Goal: Information Seeking & Learning: Compare options

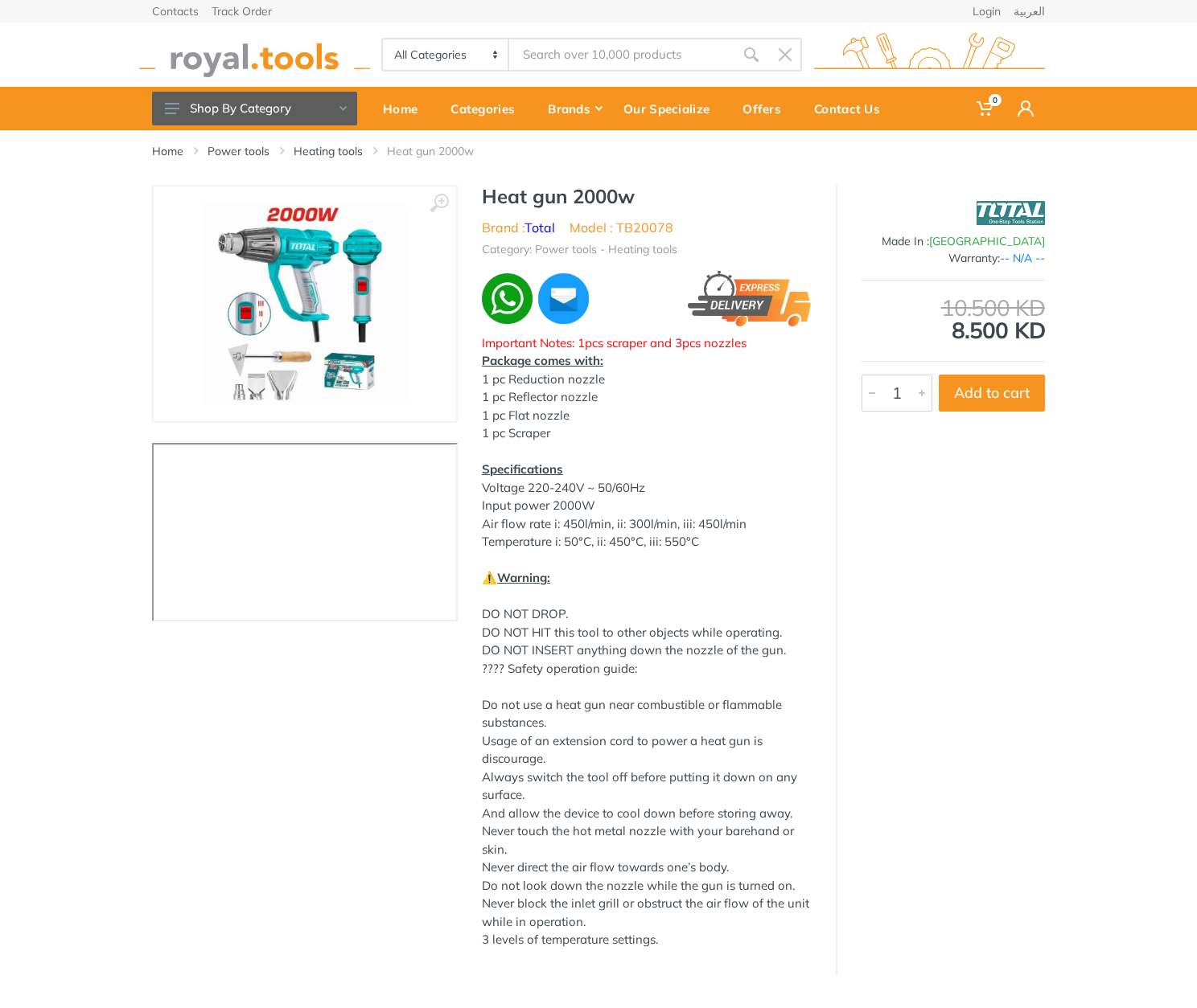
click at [504, 202] on h1 "Heat gun 2000w" at bounding box center [646, 197] width 329 height 23
drag, startPoint x: 504, startPoint y: 202, endPoint x: 697, endPoint y: 232, distance: 195.3
click at [697, 232] on div "Heat gun 2000w Brand : Total Model : TB20078 Category: Power tools - Heating to…" at bounding box center [646, 572] width 378 height 775
copy div "Heat gun 2000w Brand : Total Model : TB20078"
click at [490, 197] on h1 "Heat gun 2000w" at bounding box center [646, 197] width 329 height 23
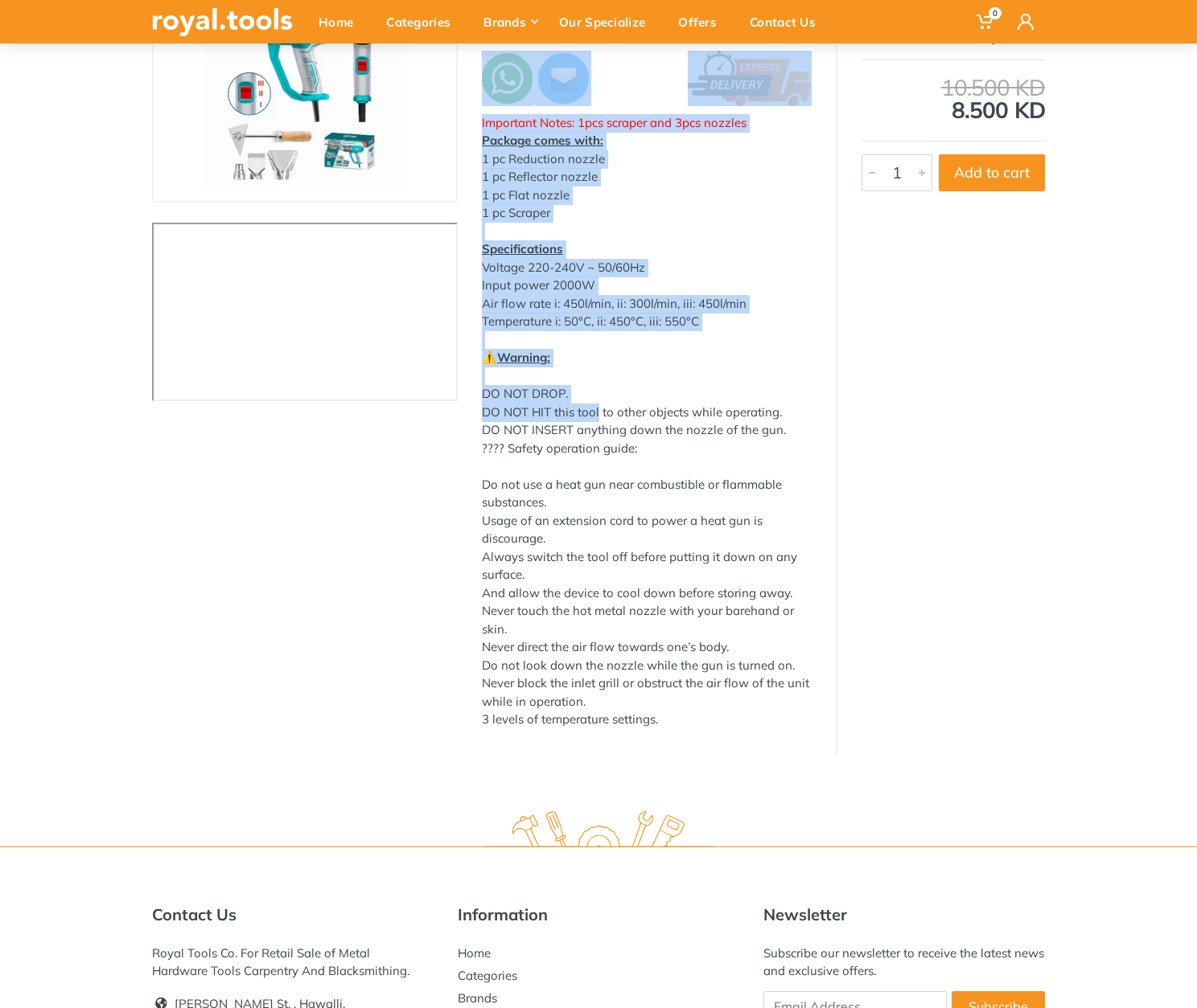
scroll to position [232, 0]
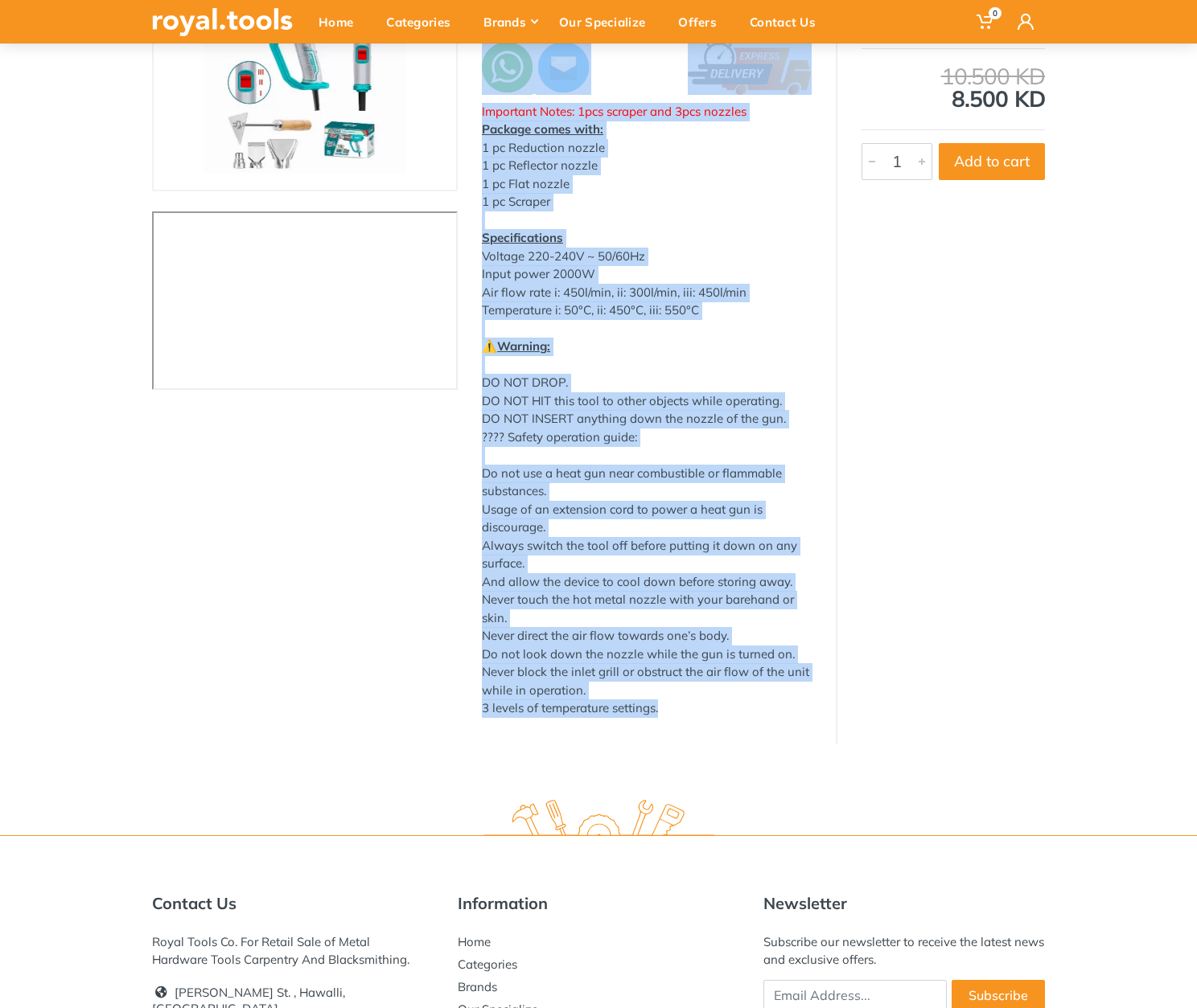
drag, startPoint x: 490, startPoint y: 197, endPoint x: 684, endPoint y: 711, distance: 549.4
click at [684, 711] on div "Heat gun 2000w Brand : Total Model : TB20078 Category: Power tools - Heating to…" at bounding box center [646, 340] width 378 height 775
copy div "Heat gun 2000w Brand : Total Model : TB20078 Category: Power tools - Heating to…"
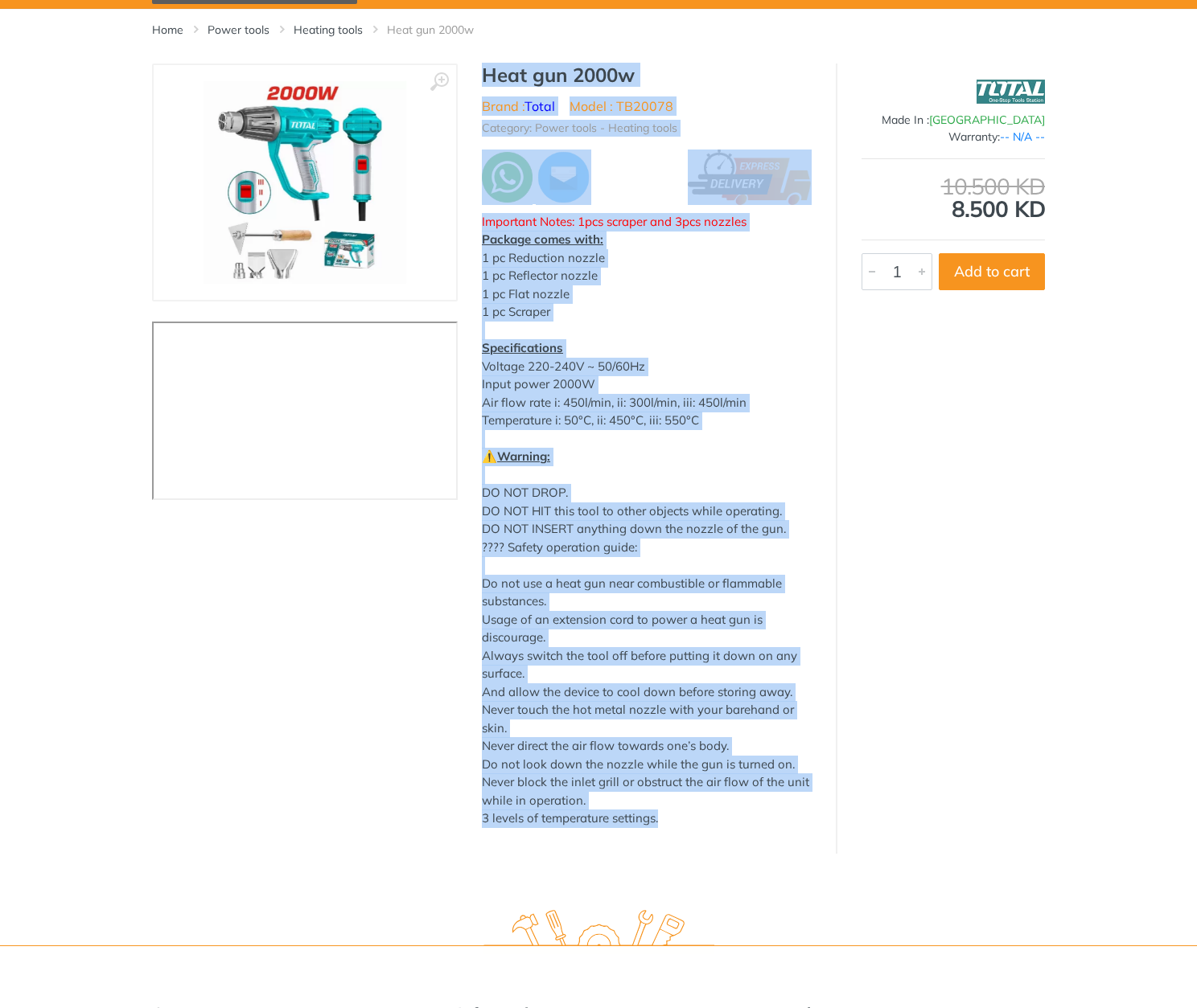
scroll to position [0, 0]
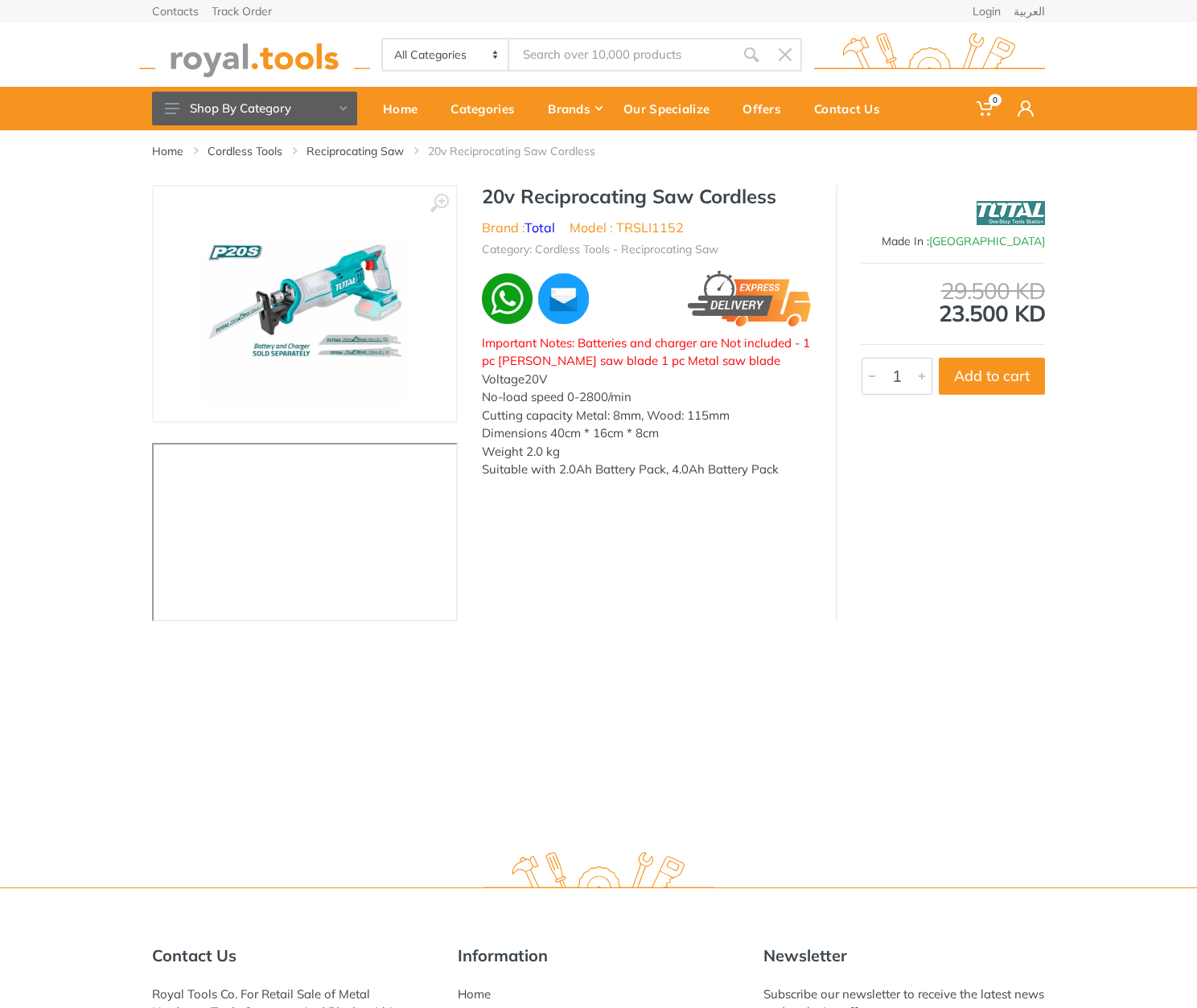
click at [501, 189] on h1 "20v Reciprocating Saw Cordless" at bounding box center [646, 197] width 329 height 23
click at [631, 286] on div at bounding box center [646, 298] width 329 height 56
click at [490, 189] on h1 "20v Reciprocating Saw Cordless" at bounding box center [646, 197] width 329 height 23
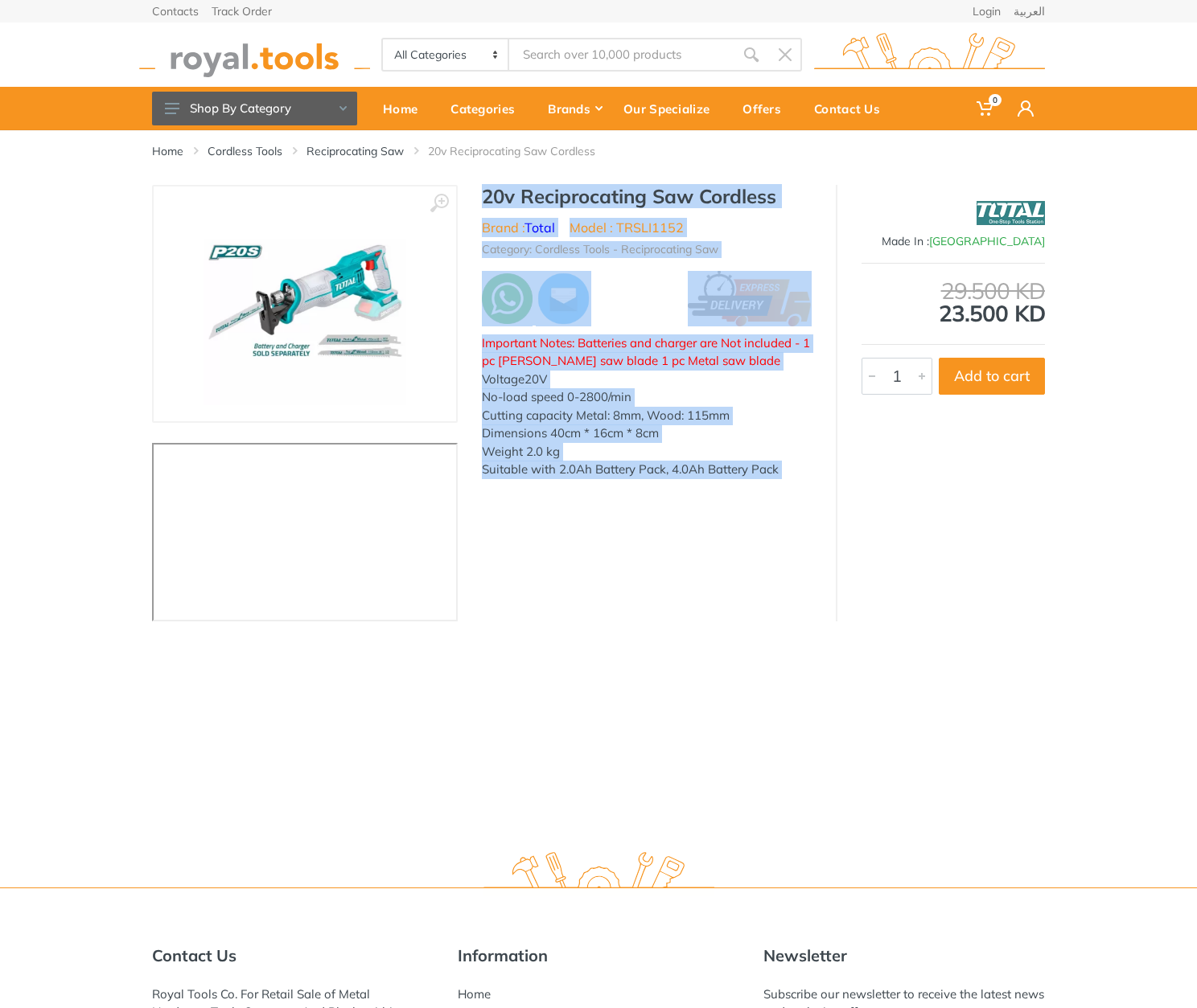
drag, startPoint x: 490, startPoint y: 189, endPoint x: 797, endPoint y: 472, distance: 417.5
click at [797, 472] on div "20v Reciprocating Saw Cordless Brand : Total Model : TRSLI1152 Category: Cordle…" at bounding box center [646, 373] width 378 height 376
copy div "20v Reciprocating Saw Cordless Brand : Total Model : TRSLI1152 Category: Cordle…"
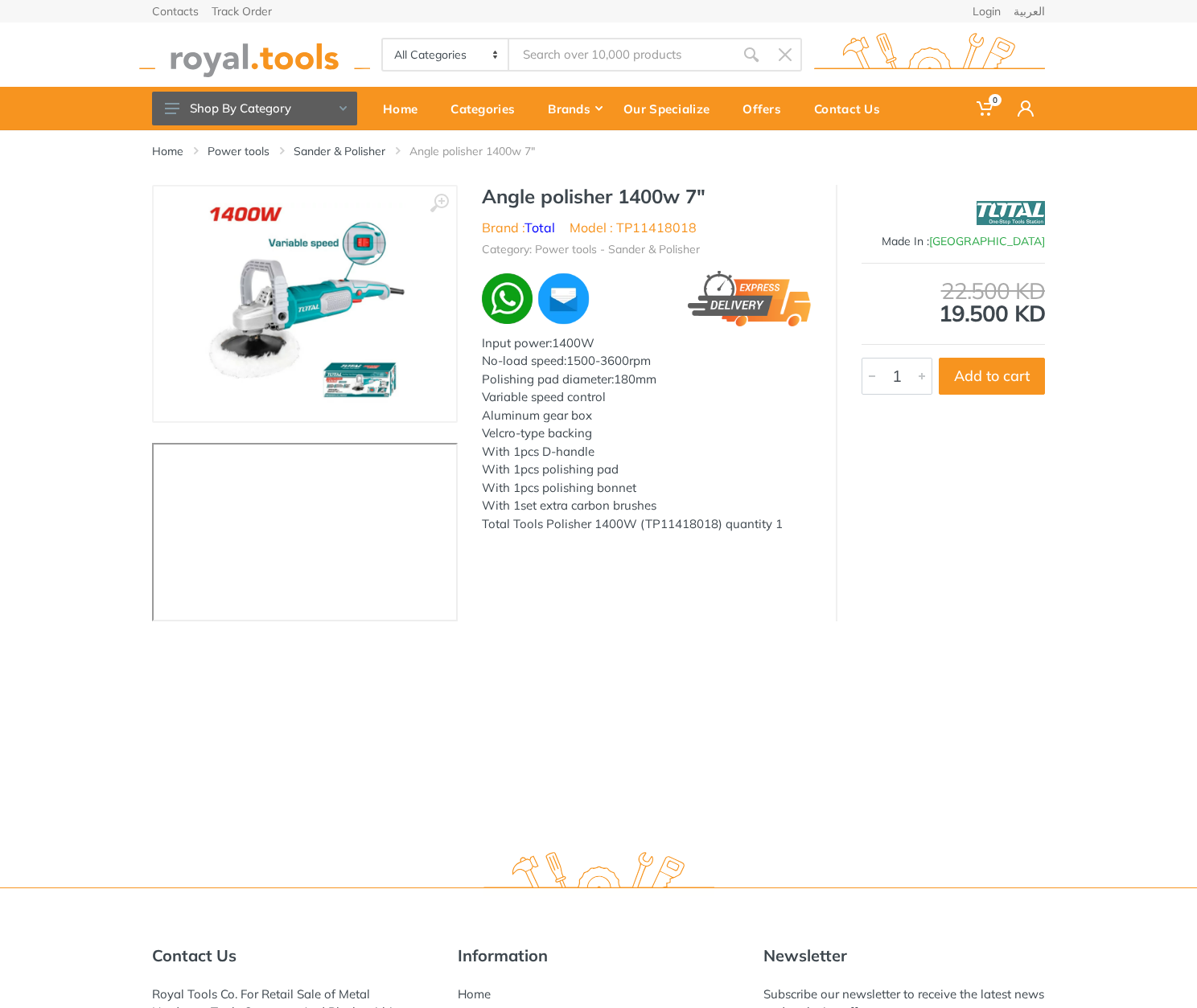
click at [507, 197] on h1 "Angle polisher 1400w 7"" at bounding box center [646, 197] width 329 height 23
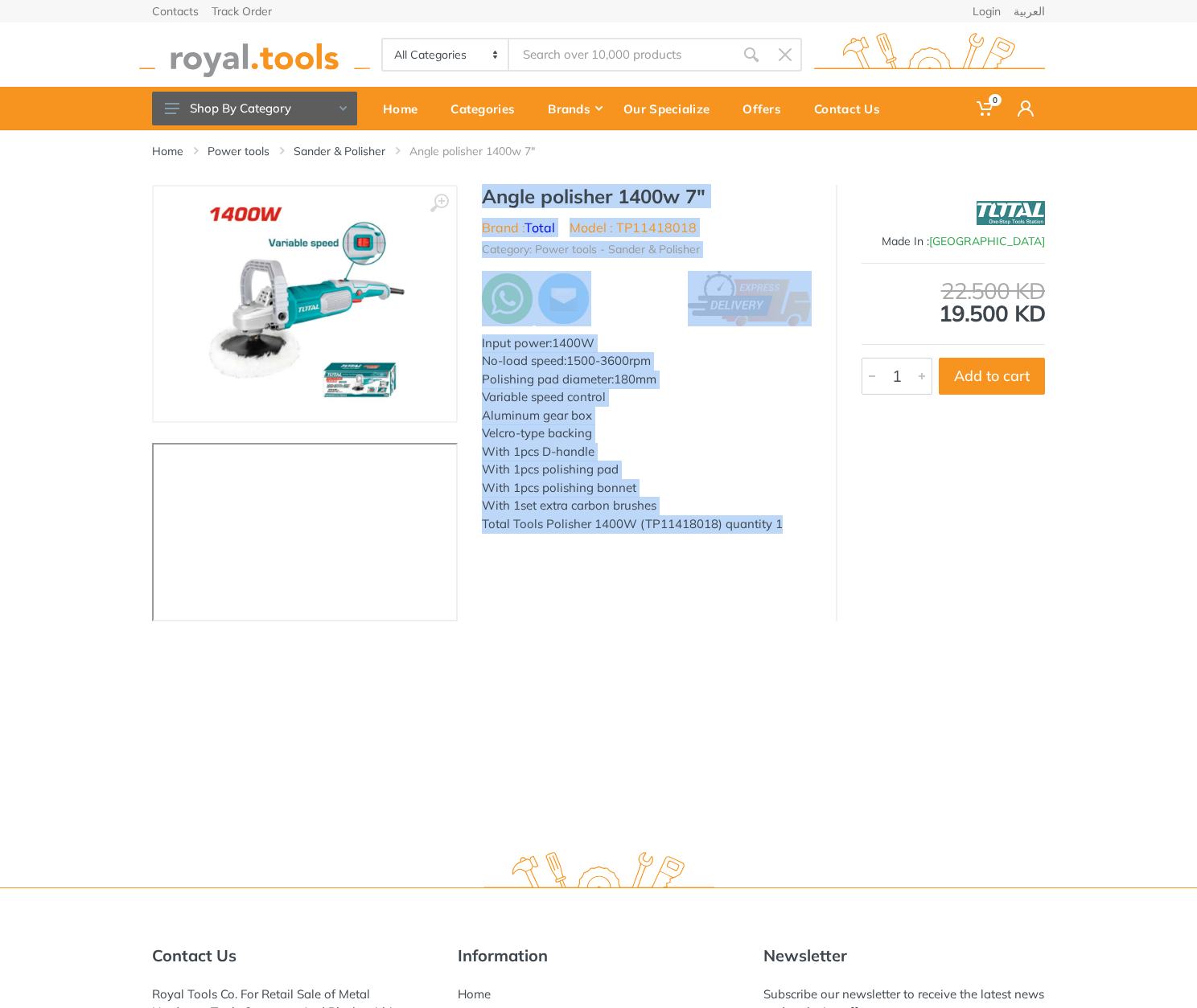
drag, startPoint x: 507, startPoint y: 197, endPoint x: 775, endPoint y: 531, distance: 428.2
click at [775, 531] on div "Angle polisher 1400w 7" Brand : Total Model : TP11418018 Category: Power tools …" at bounding box center [646, 373] width 378 height 376
copy div "Angle polisher 1400w 7" Brand : Total Model : TP11418018 Category: Power tools …"
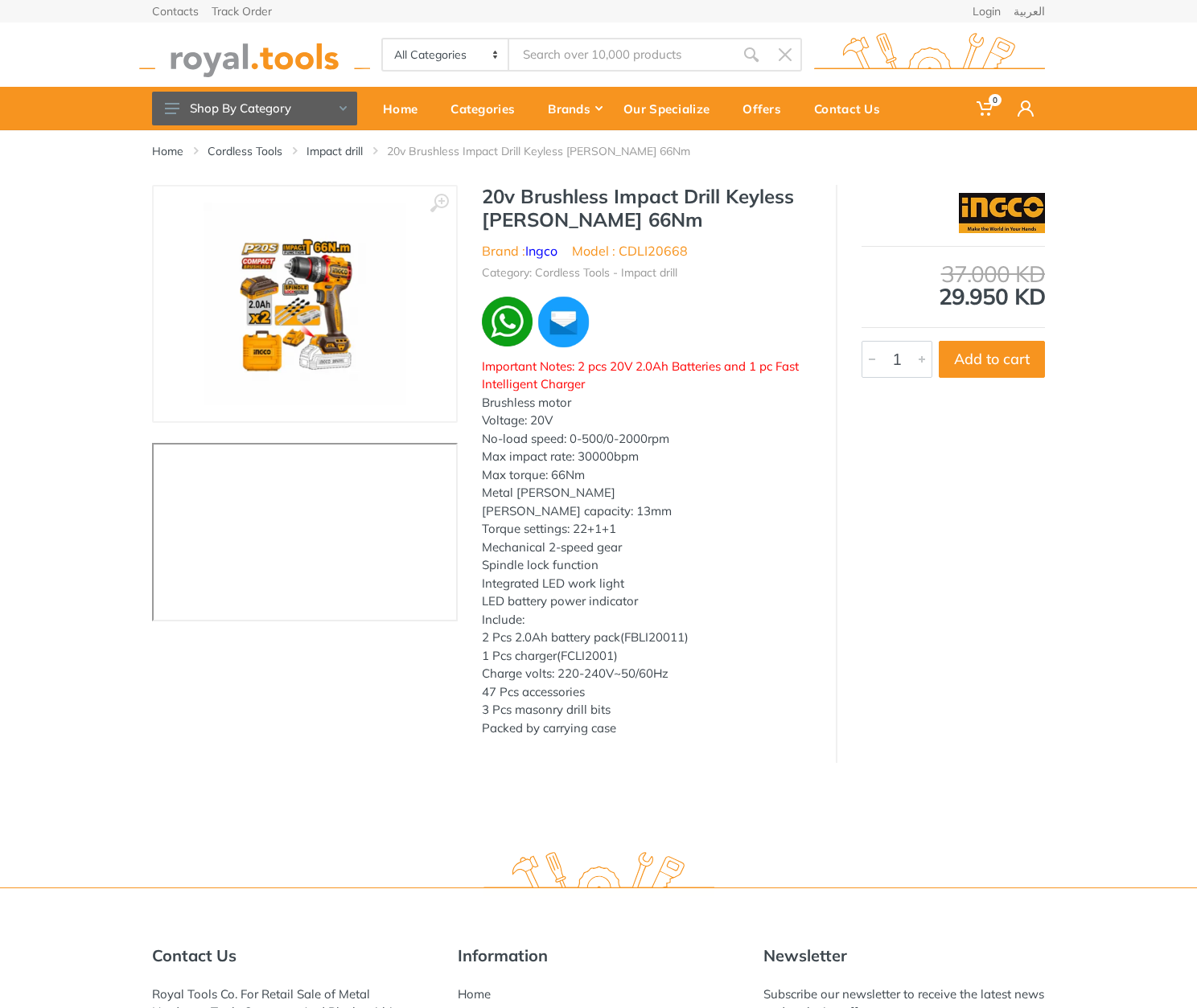
click at [492, 192] on h1 "20v Brushless Impact Drill Keyless Chuck 66Nm" at bounding box center [646, 208] width 329 height 47
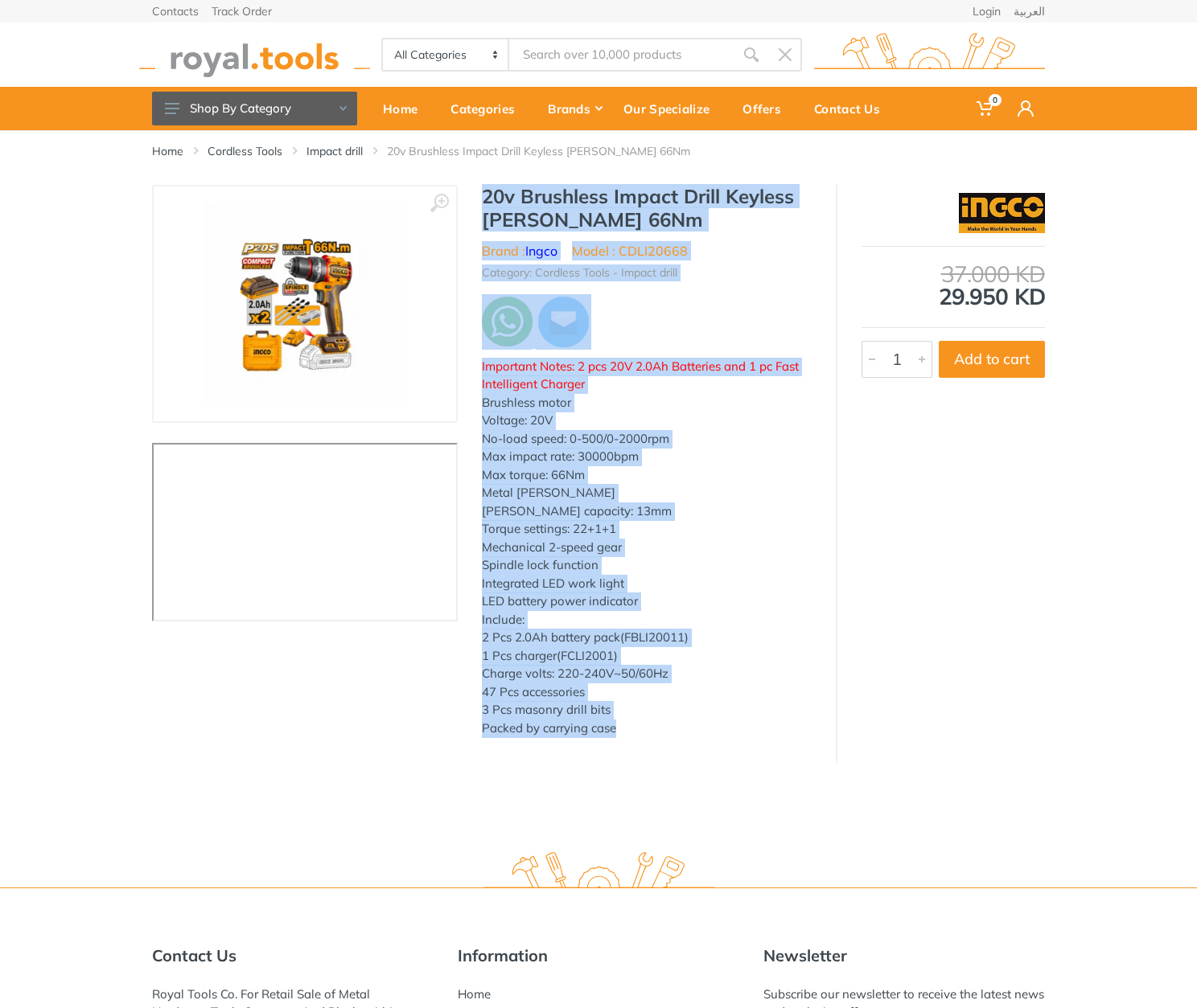
drag, startPoint x: 492, startPoint y: 192, endPoint x: 621, endPoint y: 748, distance: 570.8
click at [621, 748] on div "‹ › Brand : Ingco" at bounding box center [598, 474] width 893 height 578
copy div "20v Brushless Impact Drill Keyless Chuck 66Nm Brand : Ingco Model : CDLI20668 C…"
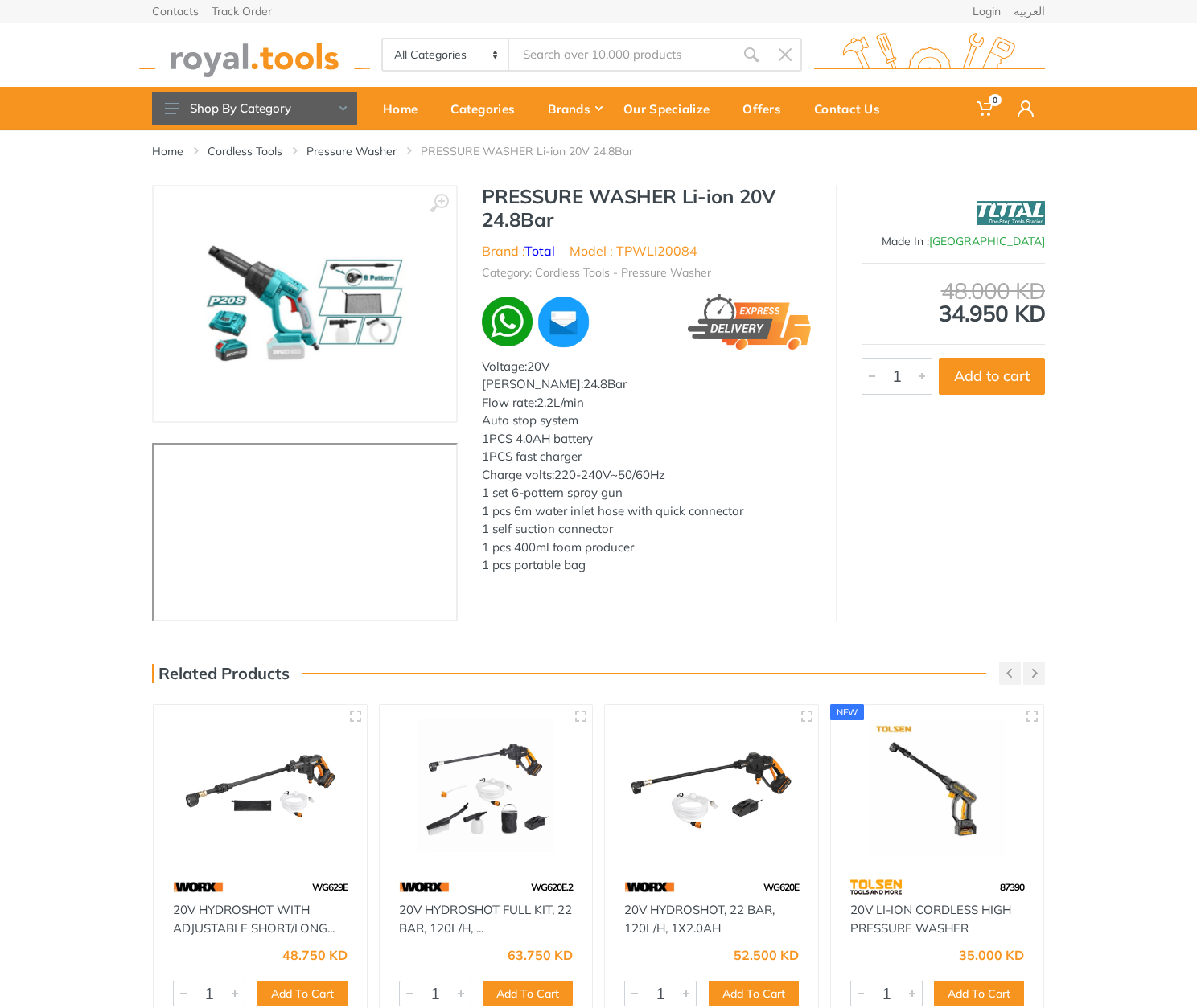
click at [486, 185] on h1 "PRESSURE WASHER Li-ion 20V 24.8Bar" at bounding box center [646, 208] width 329 height 47
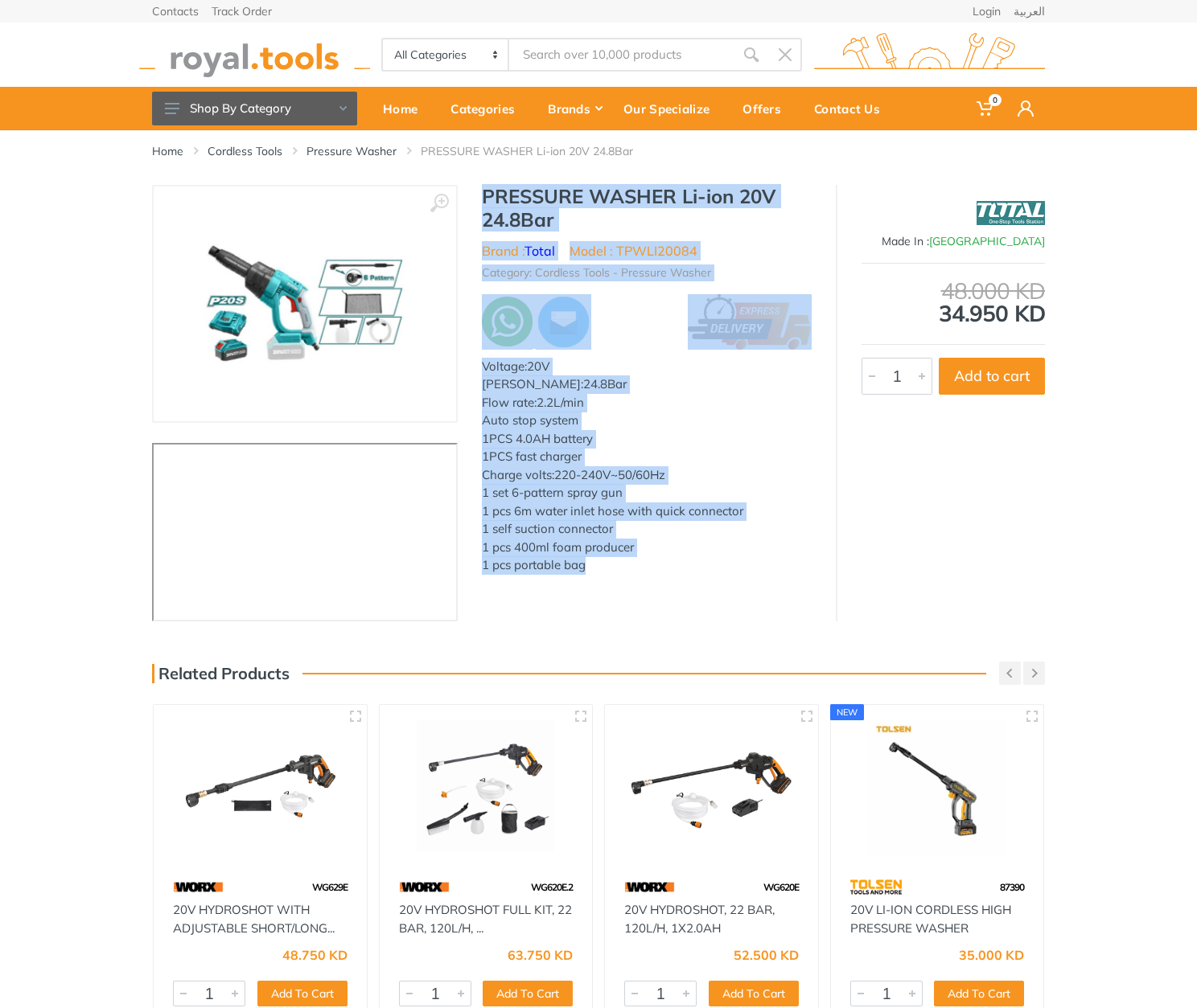
drag, startPoint x: 486, startPoint y: 184, endPoint x: 617, endPoint y: 581, distance: 418.1
click at [617, 584] on div "‹ › PRESSURE WASHER Li-ion 20V 24.8Bar 4396" at bounding box center [598, 404] width 893 height 437
copy div "PRESSURE WASHER Li-ion 20V 24.8Bar Brand : Total Model : TPWLI20084 Category: C…"
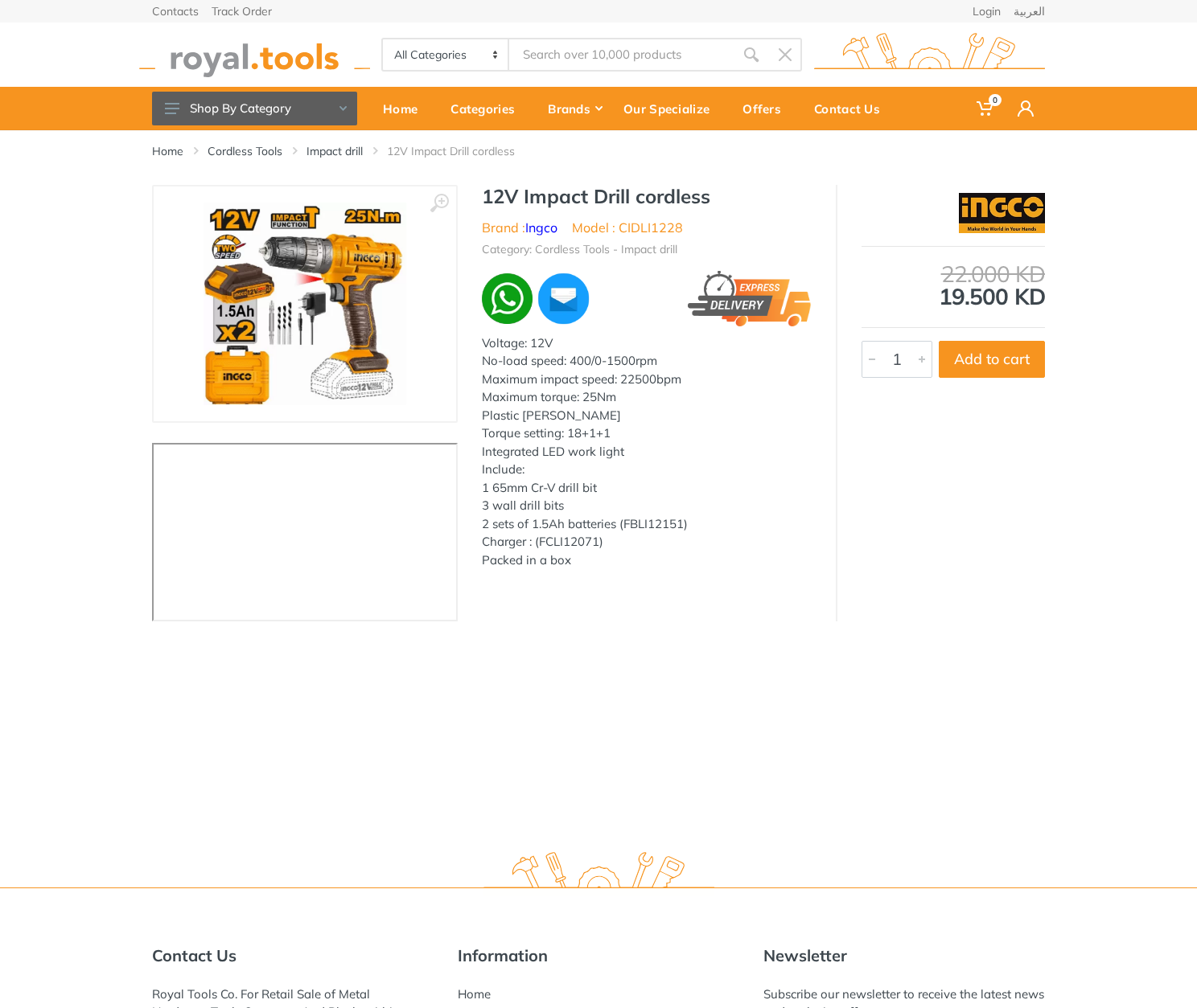
click at [485, 193] on h1 "12V Impact Drill cordless" at bounding box center [646, 197] width 329 height 23
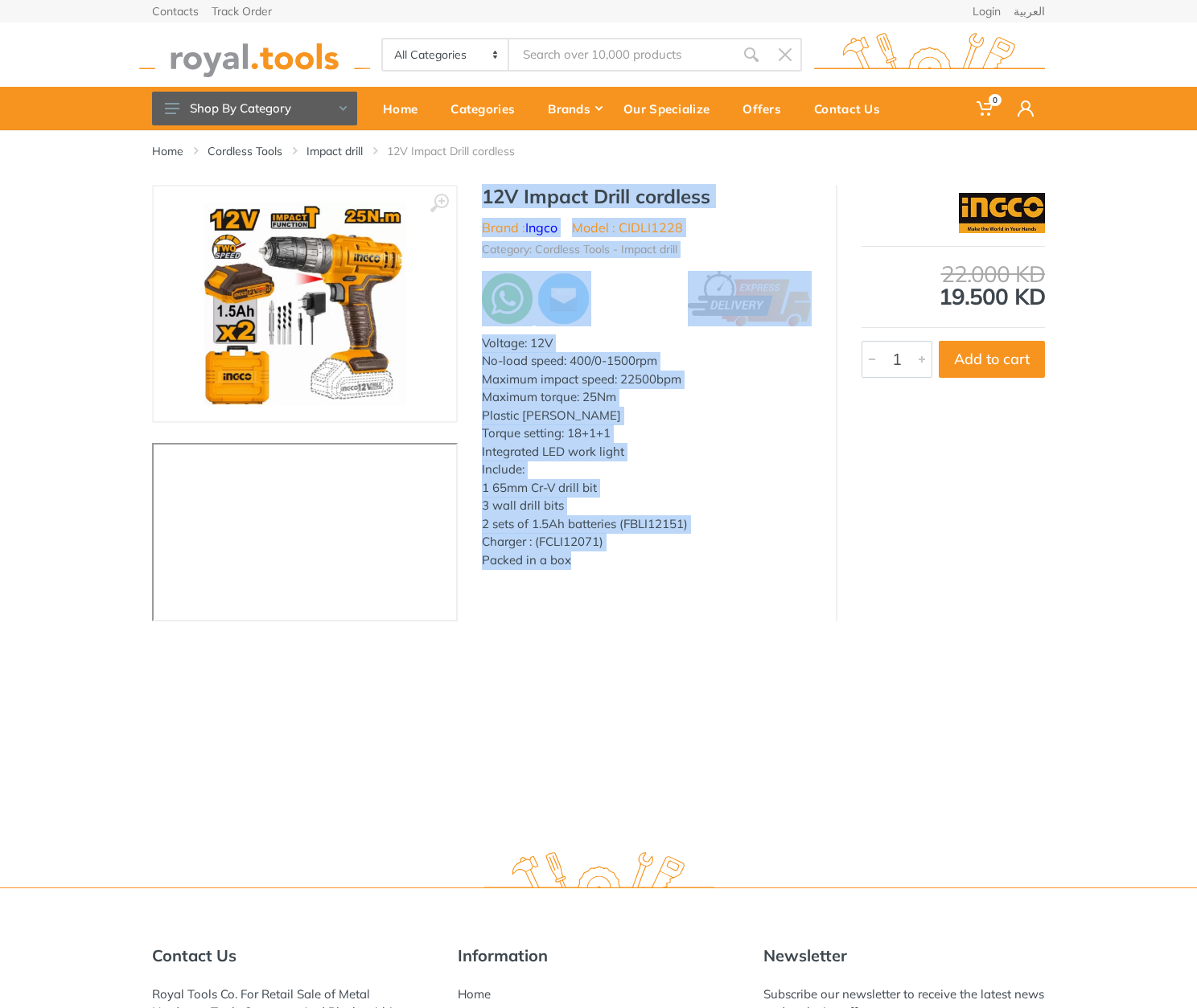
drag, startPoint x: 485, startPoint y: 193, endPoint x: 586, endPoint y: 555, distance: 375.8
click at [586, 555] on div "12V Impact Drill cordless Brand : Ingco Model : CIDLI1228 Category: Cordless To…" at bounding box center [646, 384] width 378 height 397
copy div "12V Impact Drill cordless Brand : Ingco Model : CIDLI1228 Category: Cordless To…"
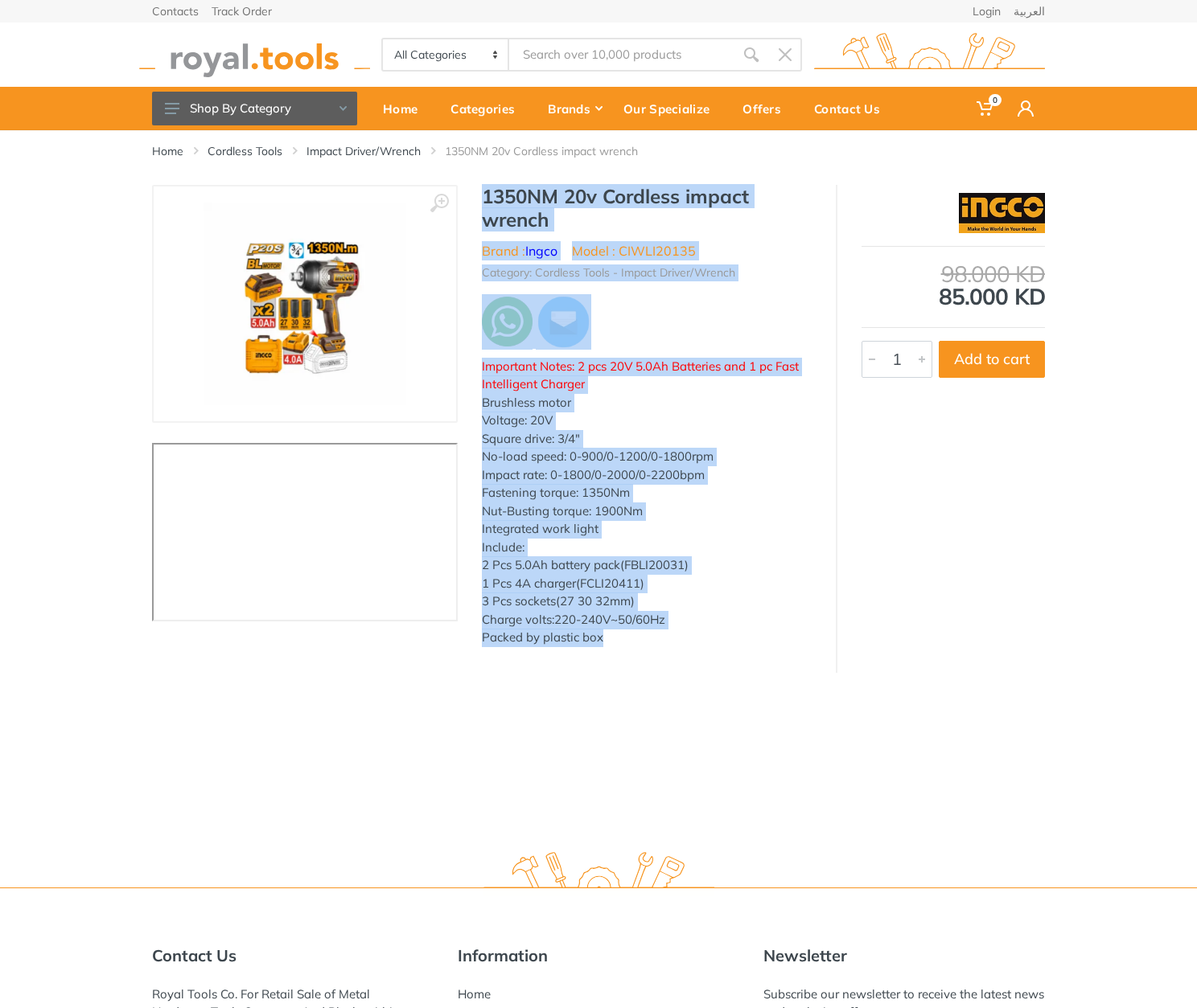
click at [622, 647] on div "1350NM 20v Cordless impact wrench Brand : Ingco Model : CIWLI20135 Category: Co…" at bounding box center [646, 421] width 378 height 472
